Goal: Task Accomplishment & Management: Use online tool/utility

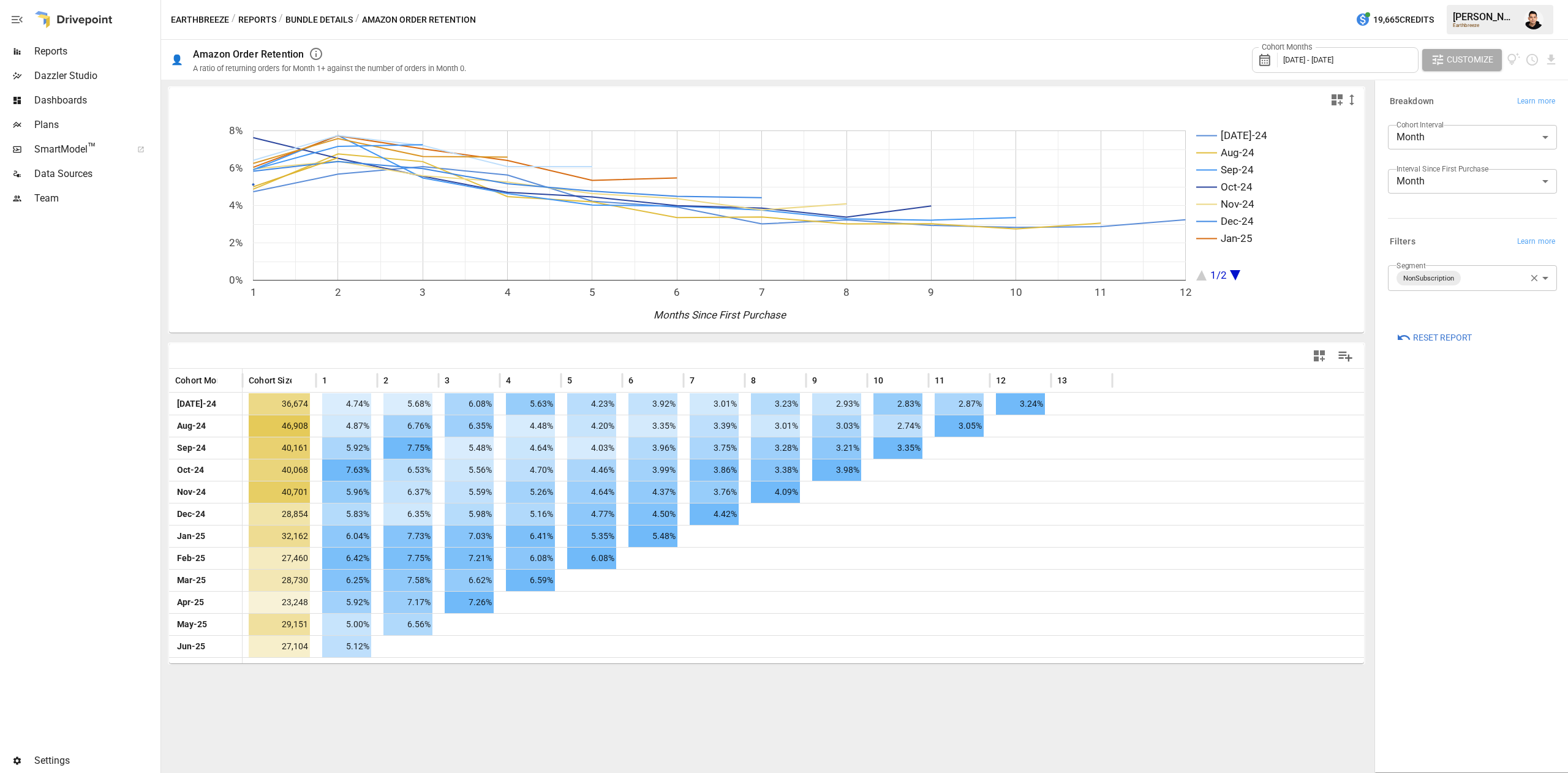
click at [270, 24] on button "Reports" at bounding box center [257, 20] width 38 height 15
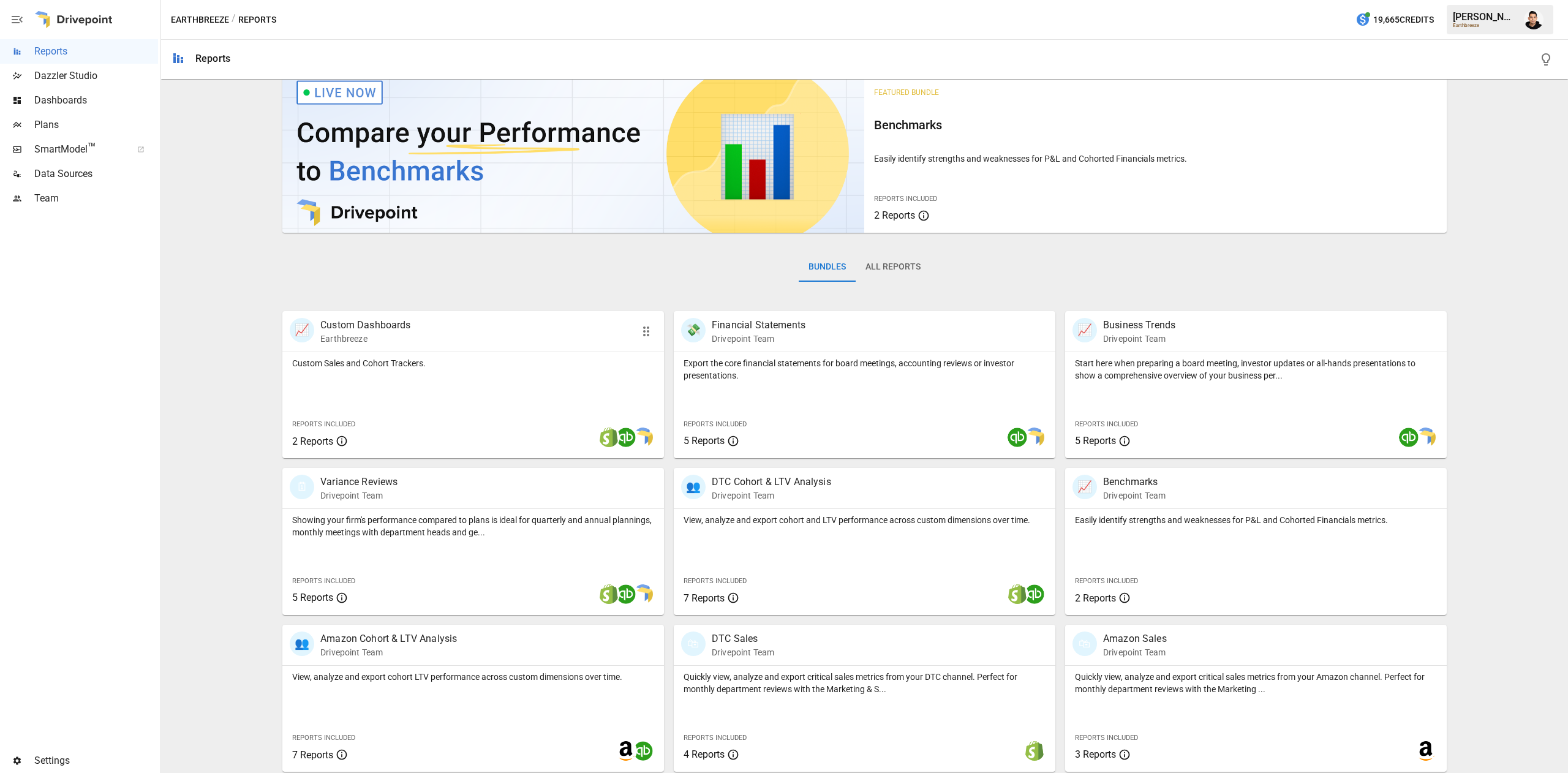
scroll to position [17, 0]
click at [805, 687] on p "Quickly view, analyze and export critical sales metrics from your DTC channel. …" at bounding box center [864, 682] width 362 height 25
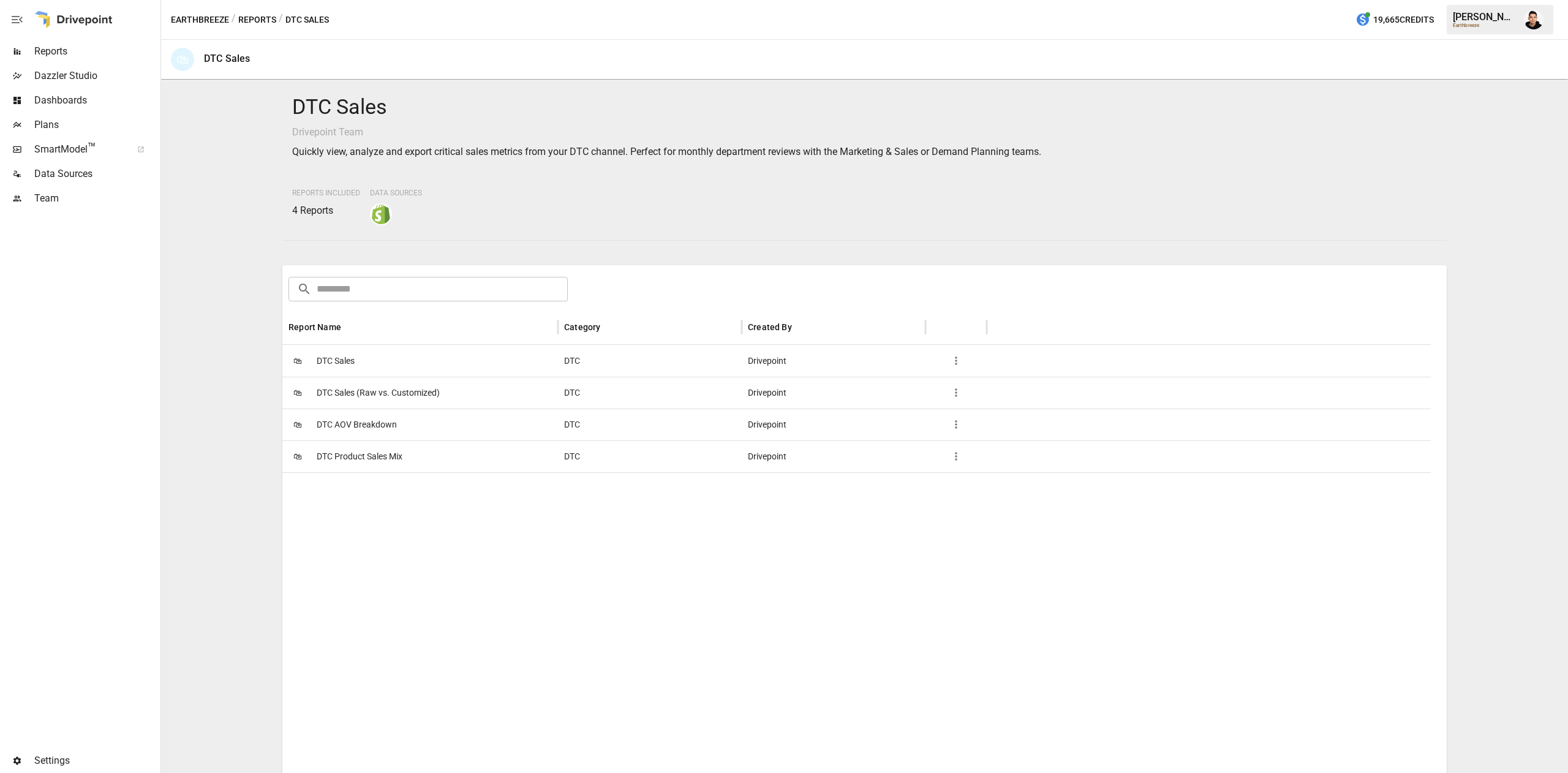
click at [404, 419] on div "🛍 DTC AOV Breakdown" at bounding box center [420, 424] width 276 height 32
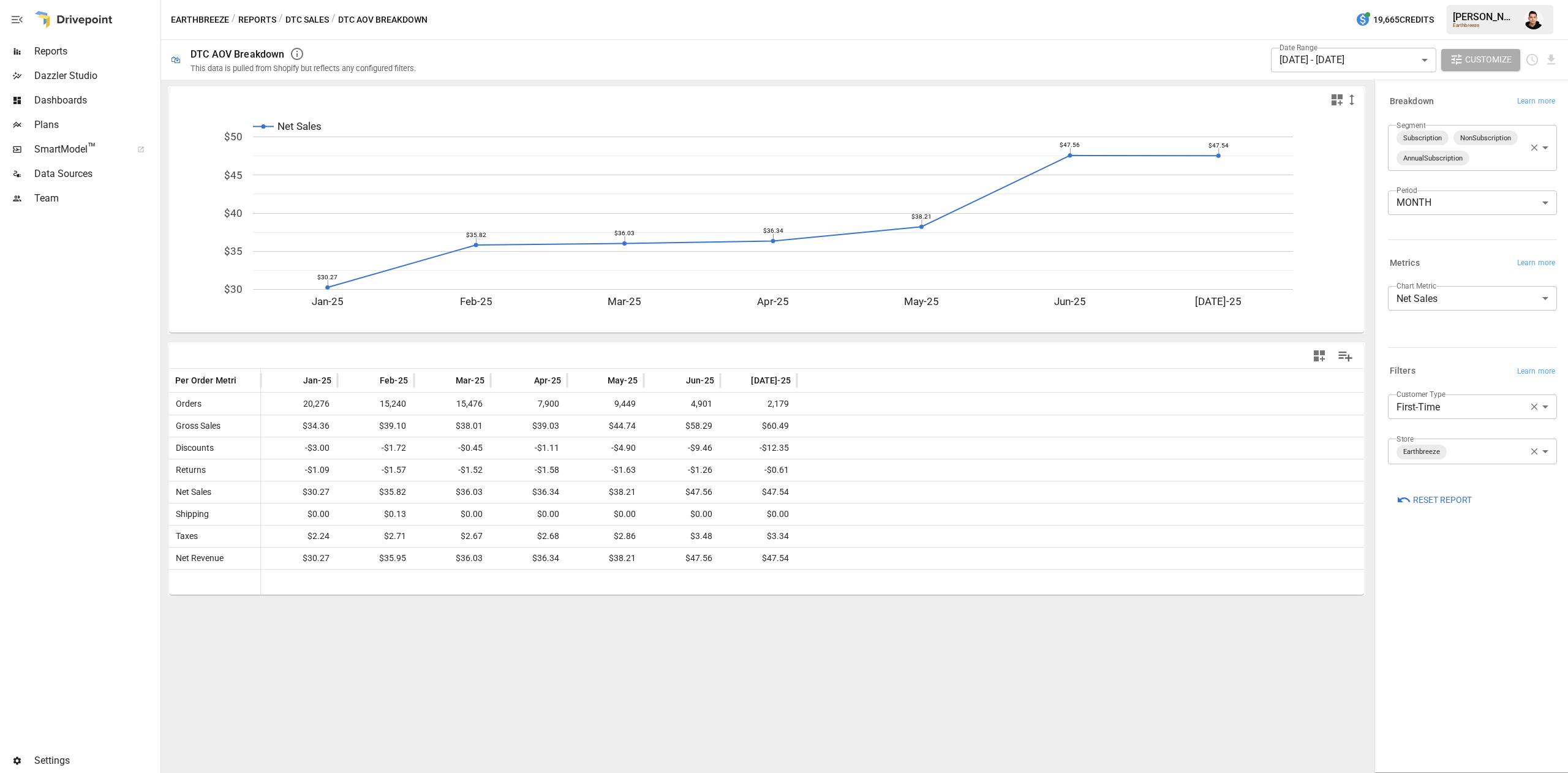
click at [1411, 0] on body "Reports Dazzler Studio Dashboards Plans SmartModel ™ Data Sources Team Settings…" at bounding box center [784, 0] width 1568 height 0
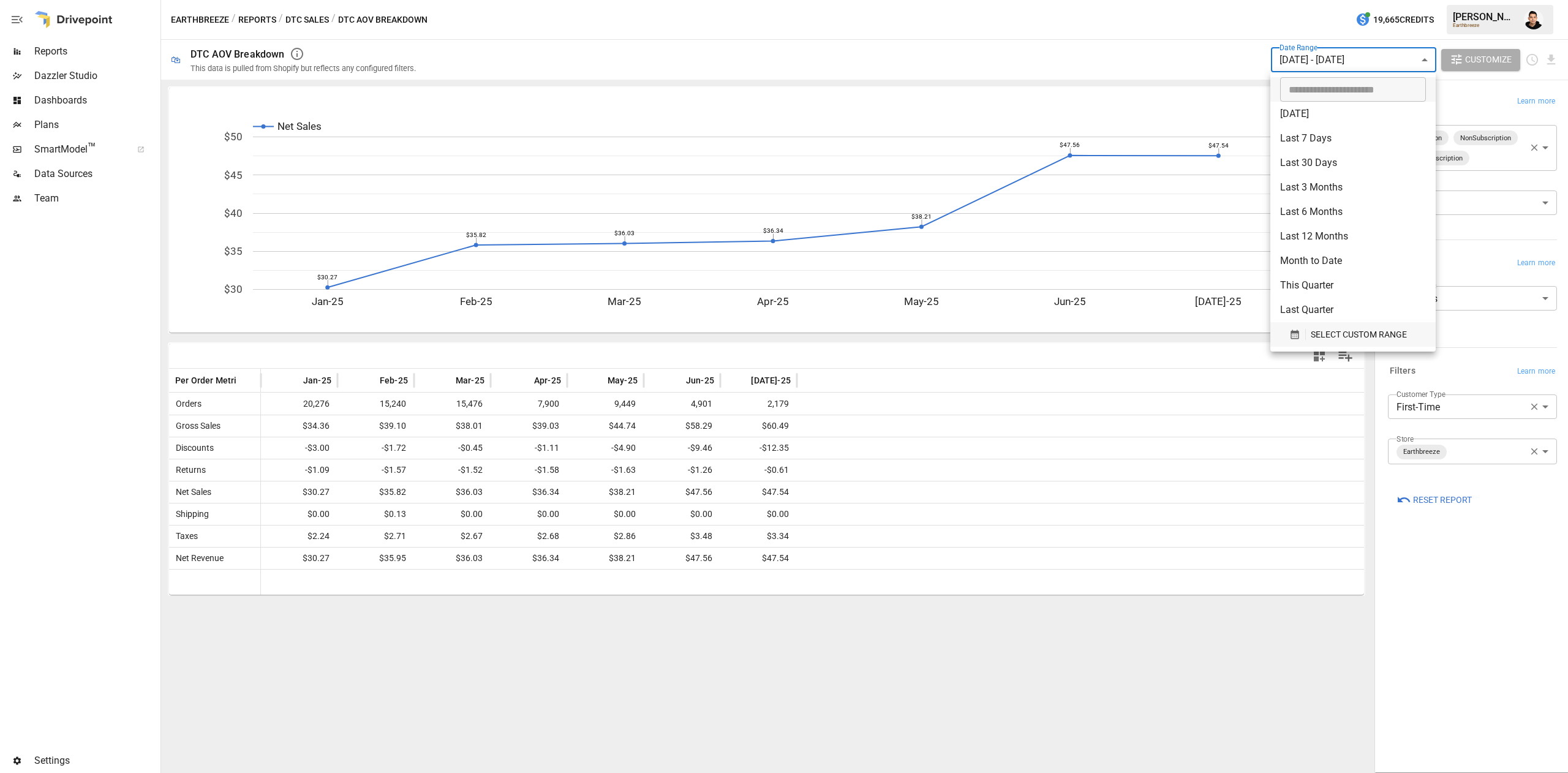
click at [1342, 327] on span "SELECT CUSTOM RANGE" at bounding box center [1359, 335] width 96 height 15
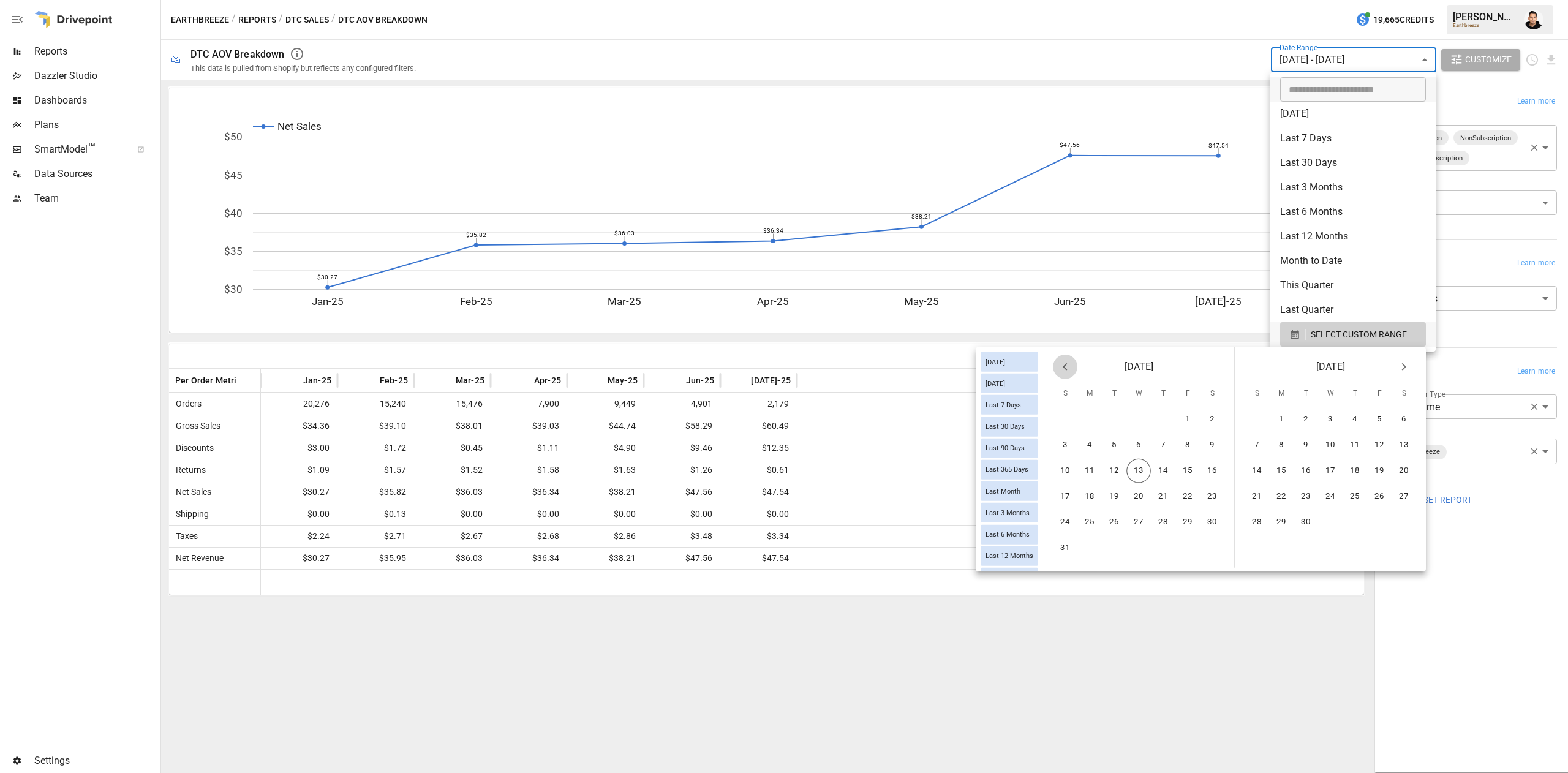
click at [1062, 370] on icon "Previous month" at bounding box center [1065, 366] width 14 height 14
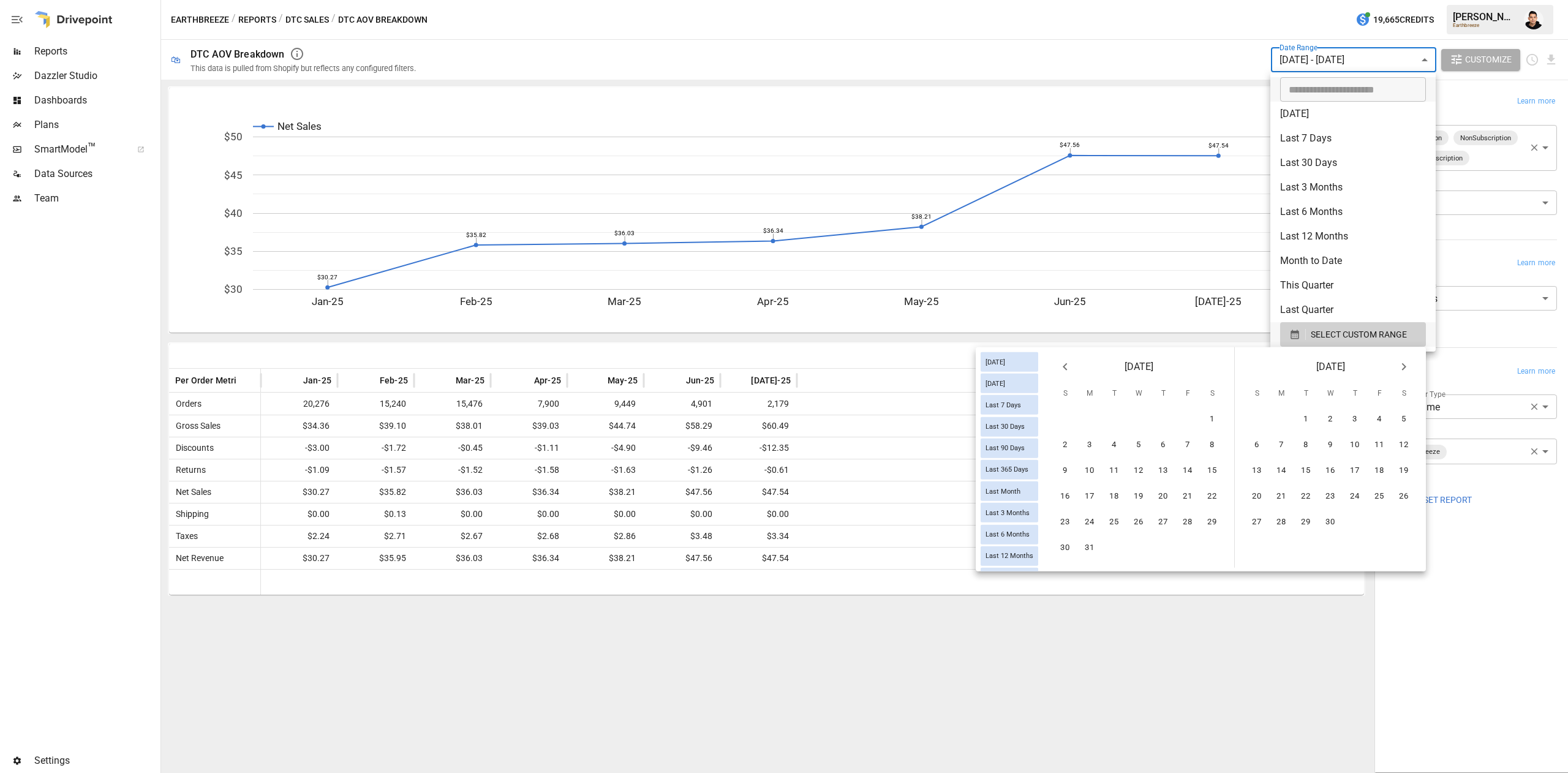
click at [1062, 370] on icon "Previous month" at bounding box center [1065, 366] width 14 height 14
click at [1135, 423] on button "1" at bounding box center [1139, 420] width 25 height 25
click at [1400, 369] on icon "Next month" at bounding box center [1404, 366] width 14 height 14
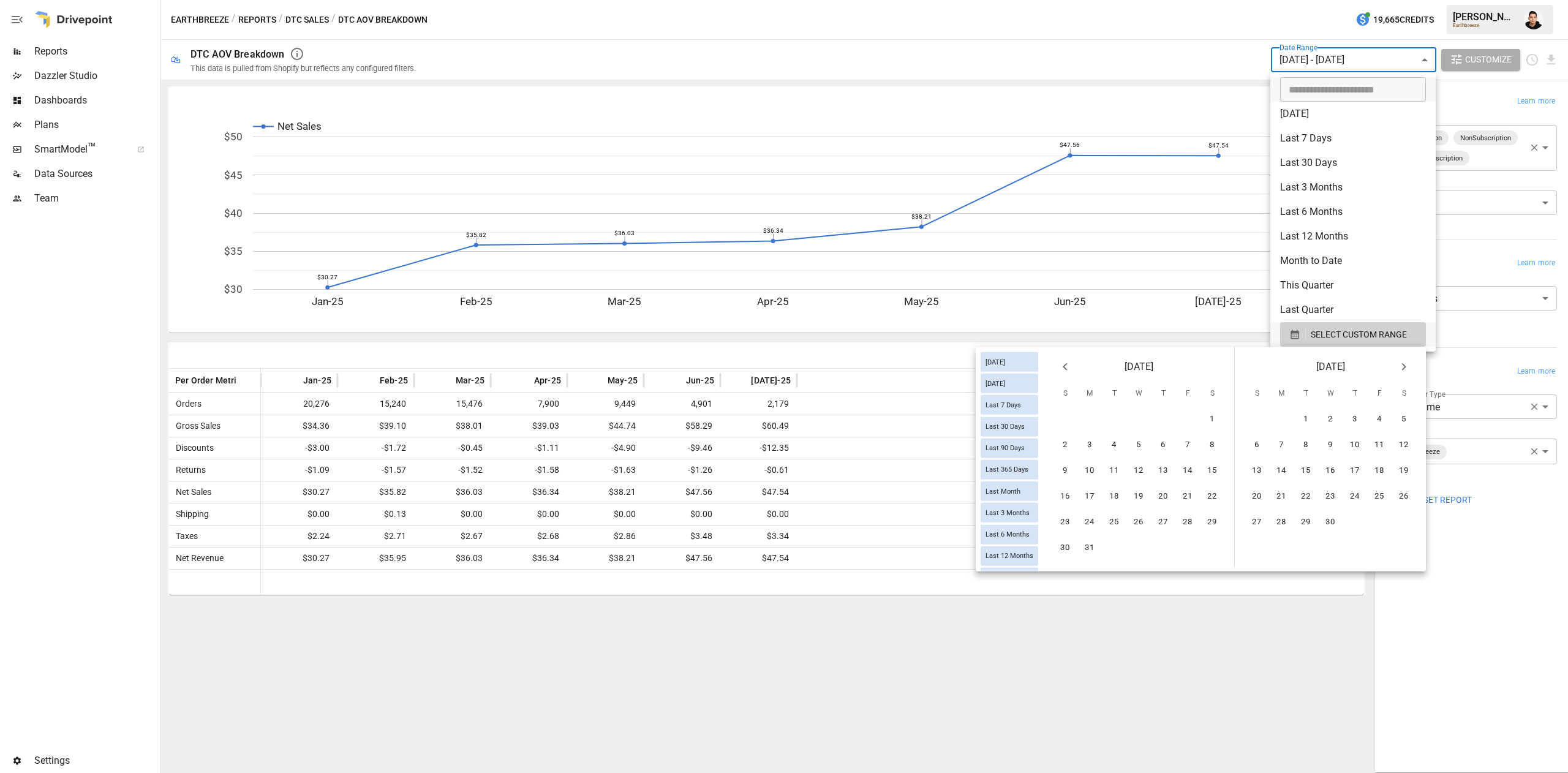
click at [1400, 369] on icon "Next month" at bounding box center [1404, 366] width 14 height 14
click at [1336, 470] on button "13" at bounding box center [1331, 471] width 25 height 25
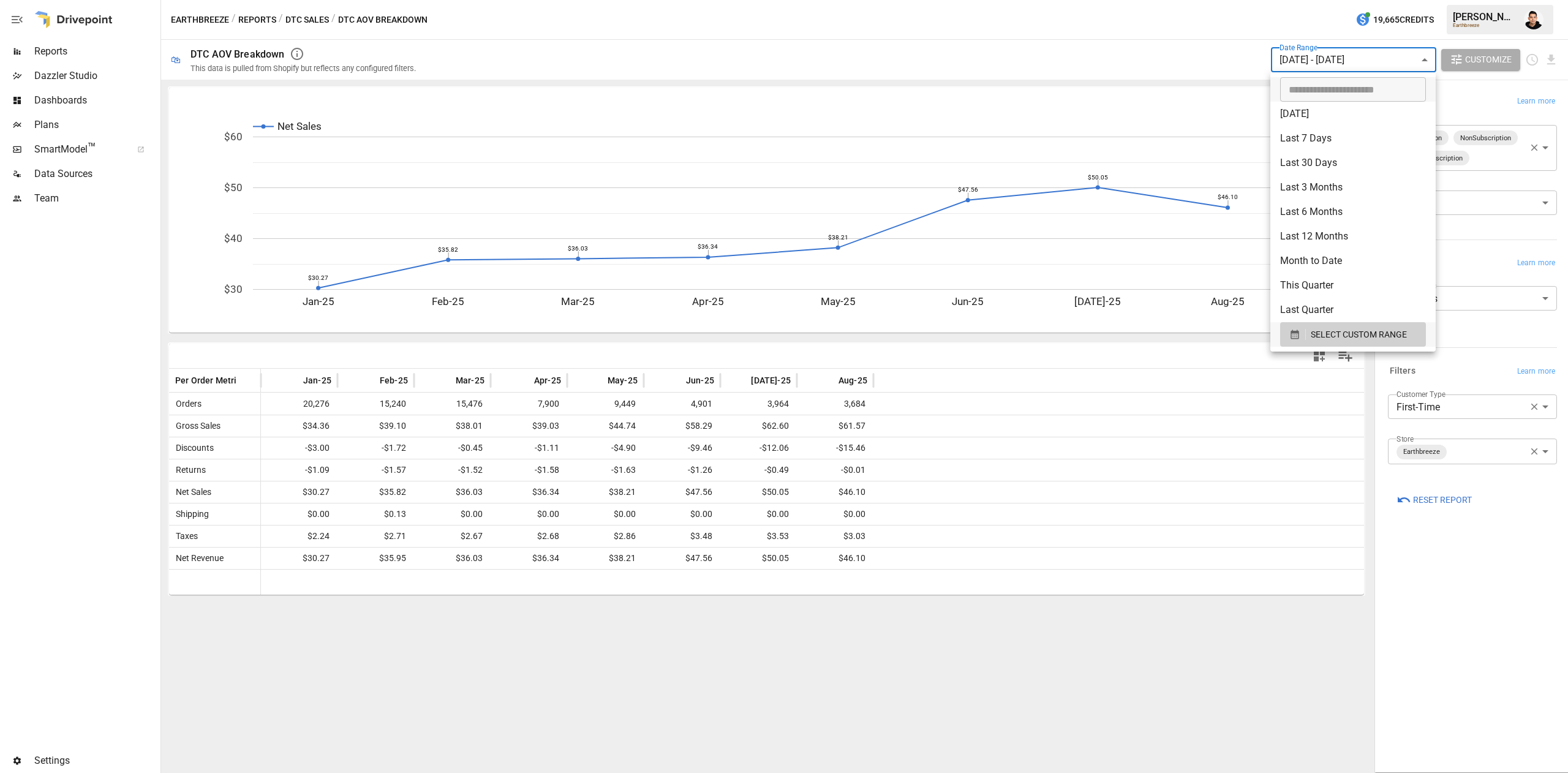
click at [1221, 728] on div at bounding box center [784, 386] width 1568 height 773
